Goal: Task Accomplishment & Management: Complete application form

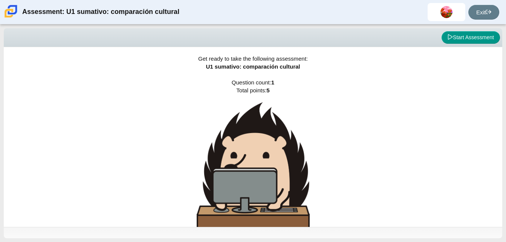
scroll to position [20, 0]
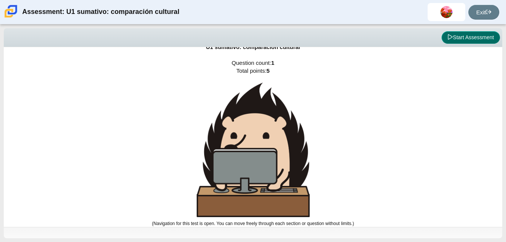
drag, startPoint x: 474, startPoint y: 29, endPoint x: 467, endPoint y: 41, distance: 14.0
click at [467, 41] on div "Viewing Question 0 of 1 in Pacing Mode Start Assessment" at bounding box center [253, 37] width 498 height 19
click at [467, 41] on button "Start Assessment" at bounding box center [470, 37] width 58 height 13
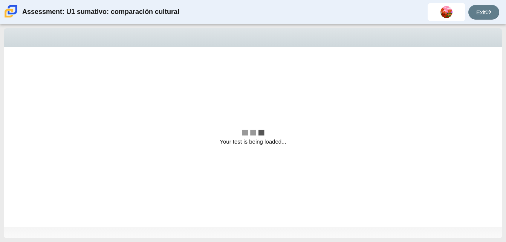
scroll to position [0, 0]
select select "3552ec0a-f7bd-4ed7-8124-bb9143c6cc53"
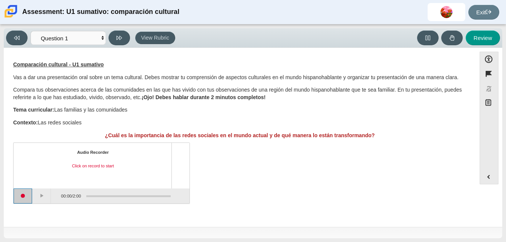
click at [18, 194] on button "Start recording" at bounding box center [23, 195] width 19 height 15
click at [18, 194] on button "Stop recording" at bounding box center [24, 195] width 20 height 15
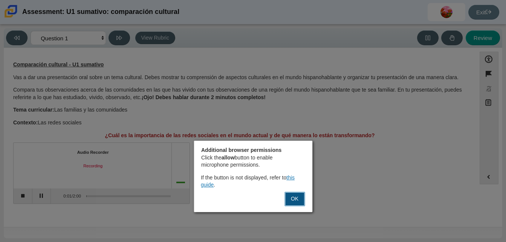
click at [298, 202] on button "OK" at bounding box center [294, 199] width 20 height 14
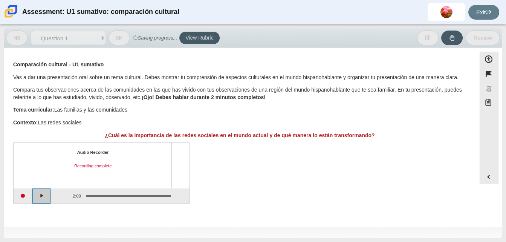
click at [37, 194] on button "Play" at bounding box center [41, 195] width 19 height 15
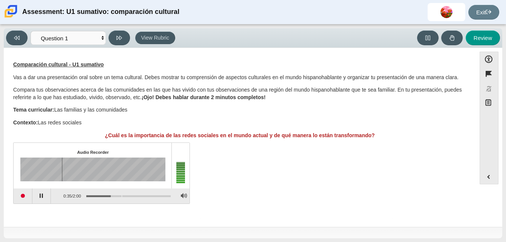
click at [122, 196] on div "Assessment items" at bounding box center [128, 196] width 84 height 2
click at [153, 196] on div "Assessment items" at bounding box center [128, 196] width 84 height 2
click at [484, 31] on button "Review" at bounding box center [483, 38] width 34 height 15
select select "review"
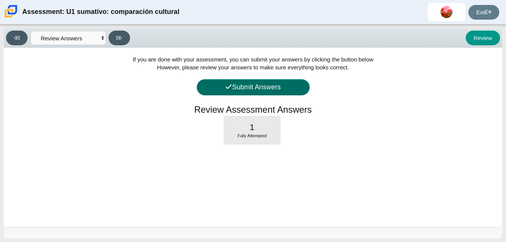
click at [278, 86] on button "Submit Answers" at bounding box center [253, 87] width 113 height 16
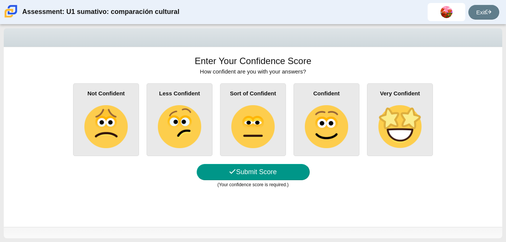
click at [389, 97] on div "Very Confident" at bounding box center [400, 119] width 66 height 73
click at [0, 0] on input "Very Confident" at bounding box center [0, 0] width 0 height 0
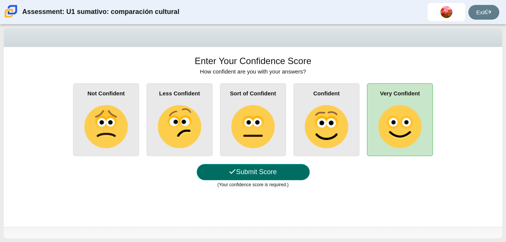
click at [240, 168] on button "Submit Score" at bounding box center [253, 172] width 113 height 16
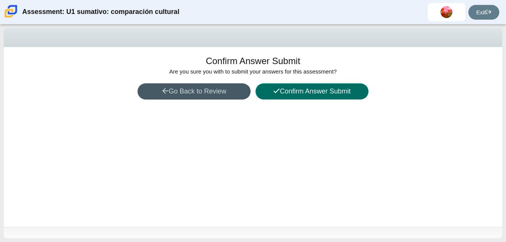
click at [316, 90] on button "Confirm Answer Submit" at bounding box center [311, 91] width 113 height 16
